Goal: Information Seeking & Learning: Learn about a topic

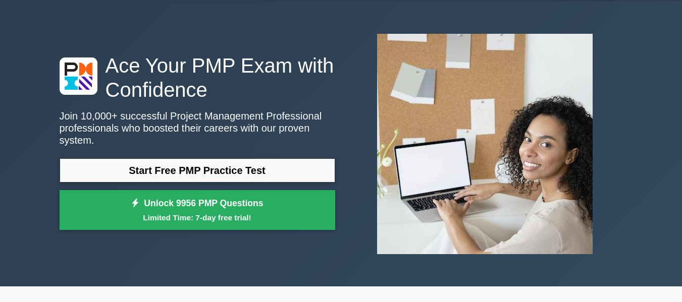
scroll to position [29, 0]
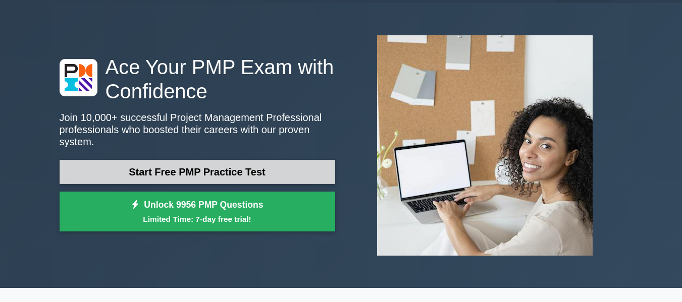
click at [254, 164] on link "Start Free PMP Practice Test" at bounding box center [198, 172] width 276 height 24
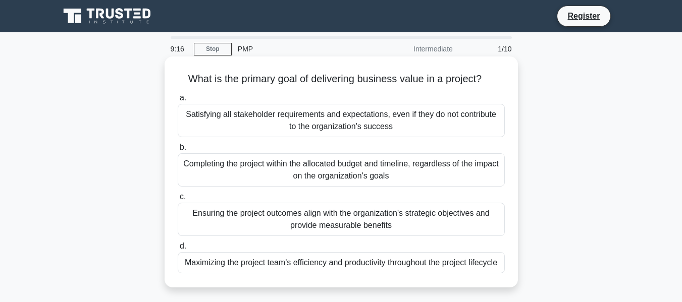
click at [332, 132] on div "Satisfying all stakeholder requirements and expectations, even if they do not c…" at bounding box center [341, 120] width 327 height 33
click at [178, 101] on input "a. Satisfying all stakeholder requirements and expectations, even if they do no…" at bounding box center [178, 98] width 0 height 7
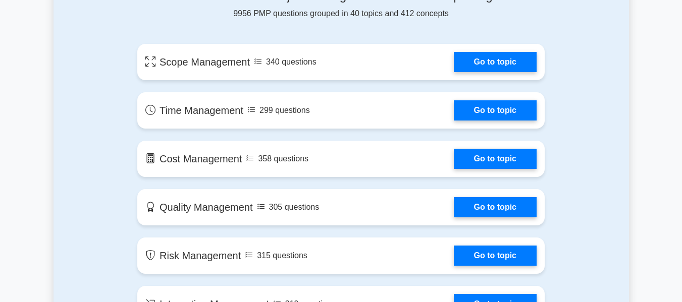
scroll to position [563, 0]
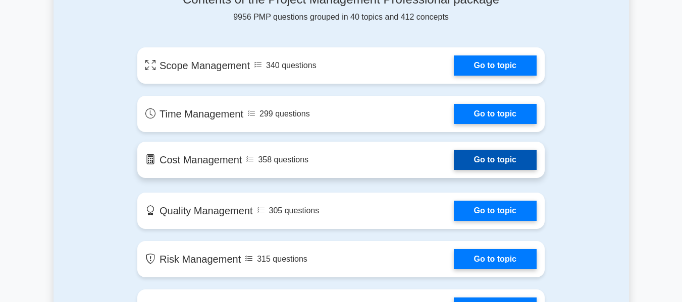
click at [485, 166] on link "Go to topic" at bounding box center [495, 160] width 83 height 20
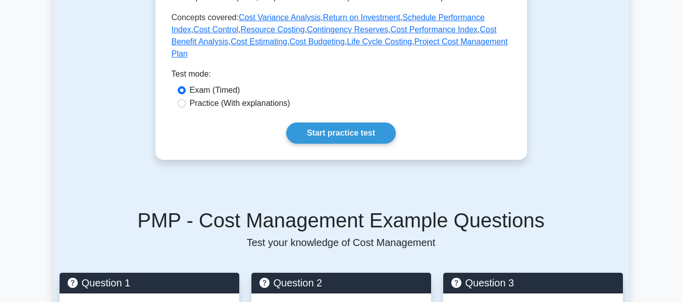
scroll to position [484, 0]
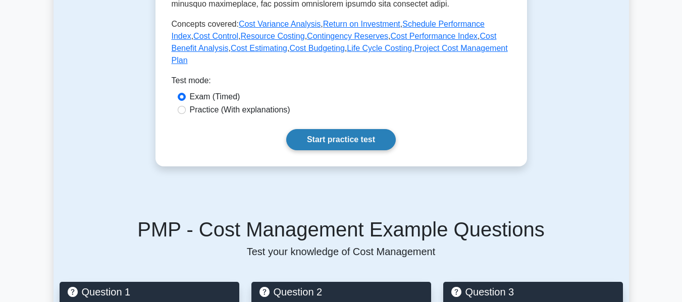
click at [356, 129] on link "Start practice test" at bounding box center [341, 139] width 110 height 21
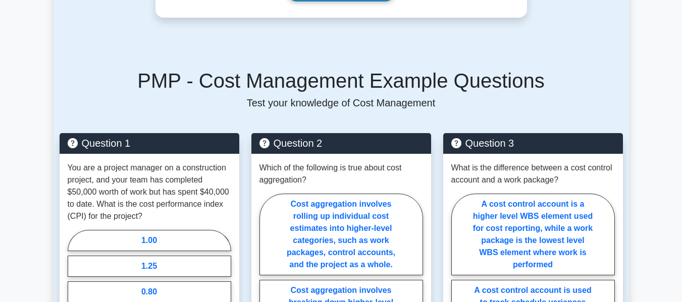
scroll to position [643, 0]
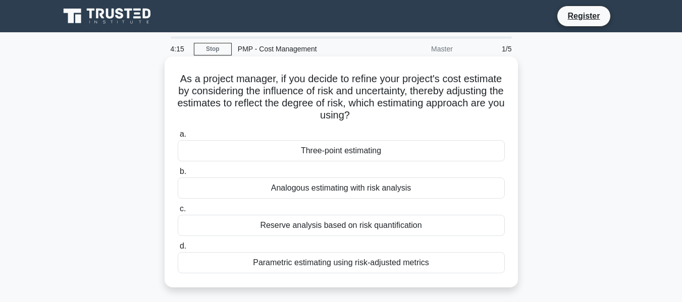
click at [319, 153] on div "Three-point estimating" at bounding box center [341, 150] width 327 height 21
click at [178, 138] on input "a. Three-point estimating" at bounding box center [178, 134] width 0 height 7
